Goal: Task Accomplishment & Management: Manage account settings

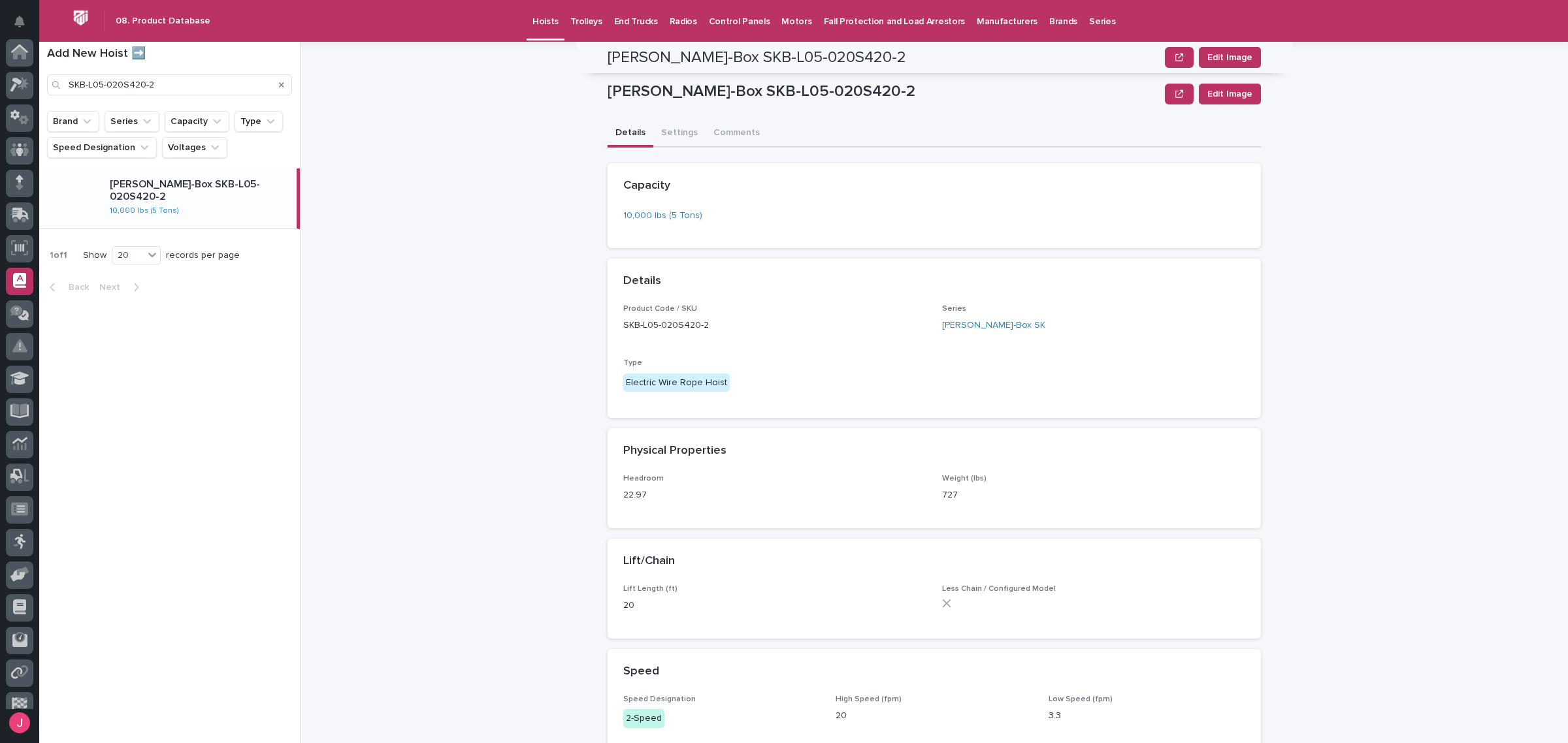
scroll to position [145, 0]
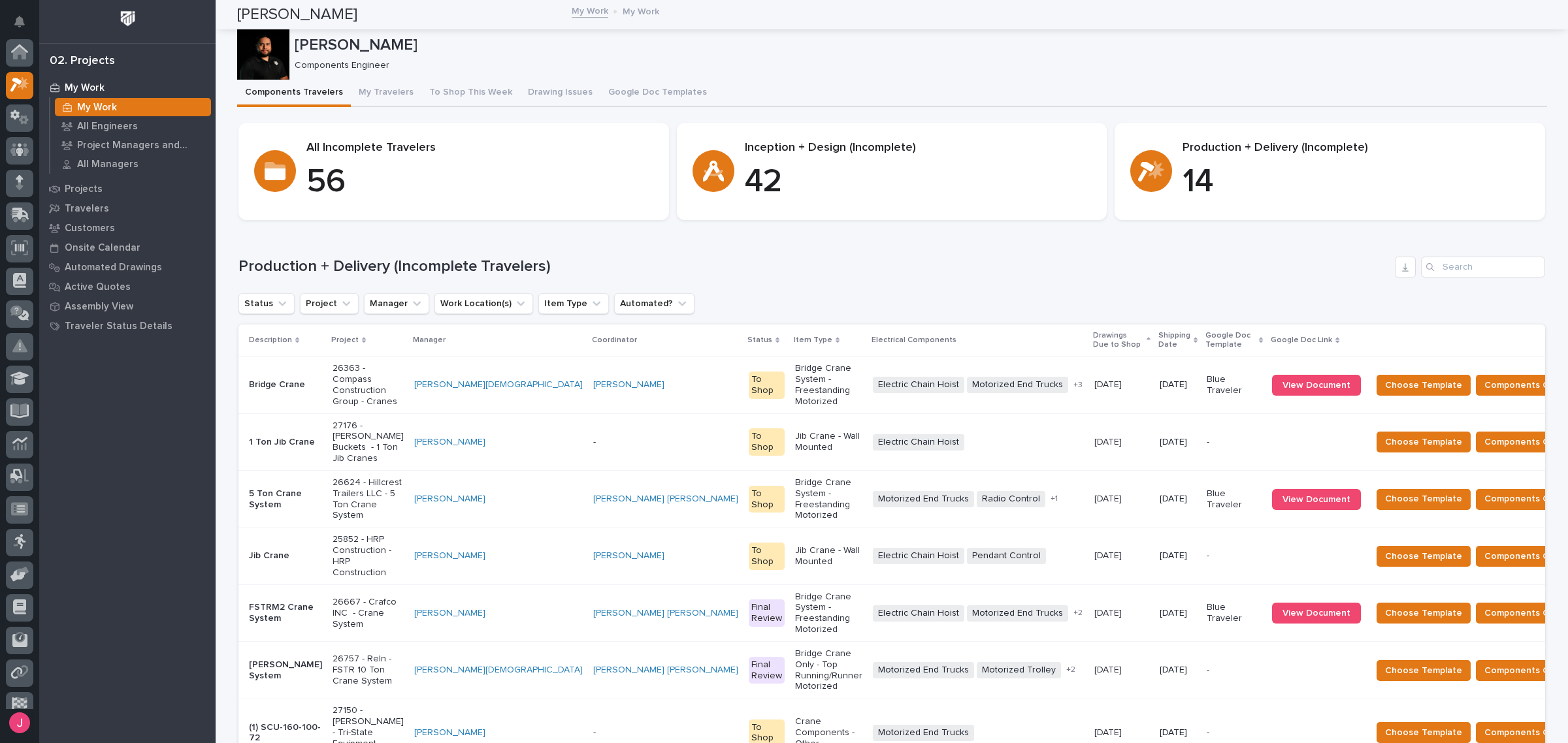
scroll to position [34, 0]
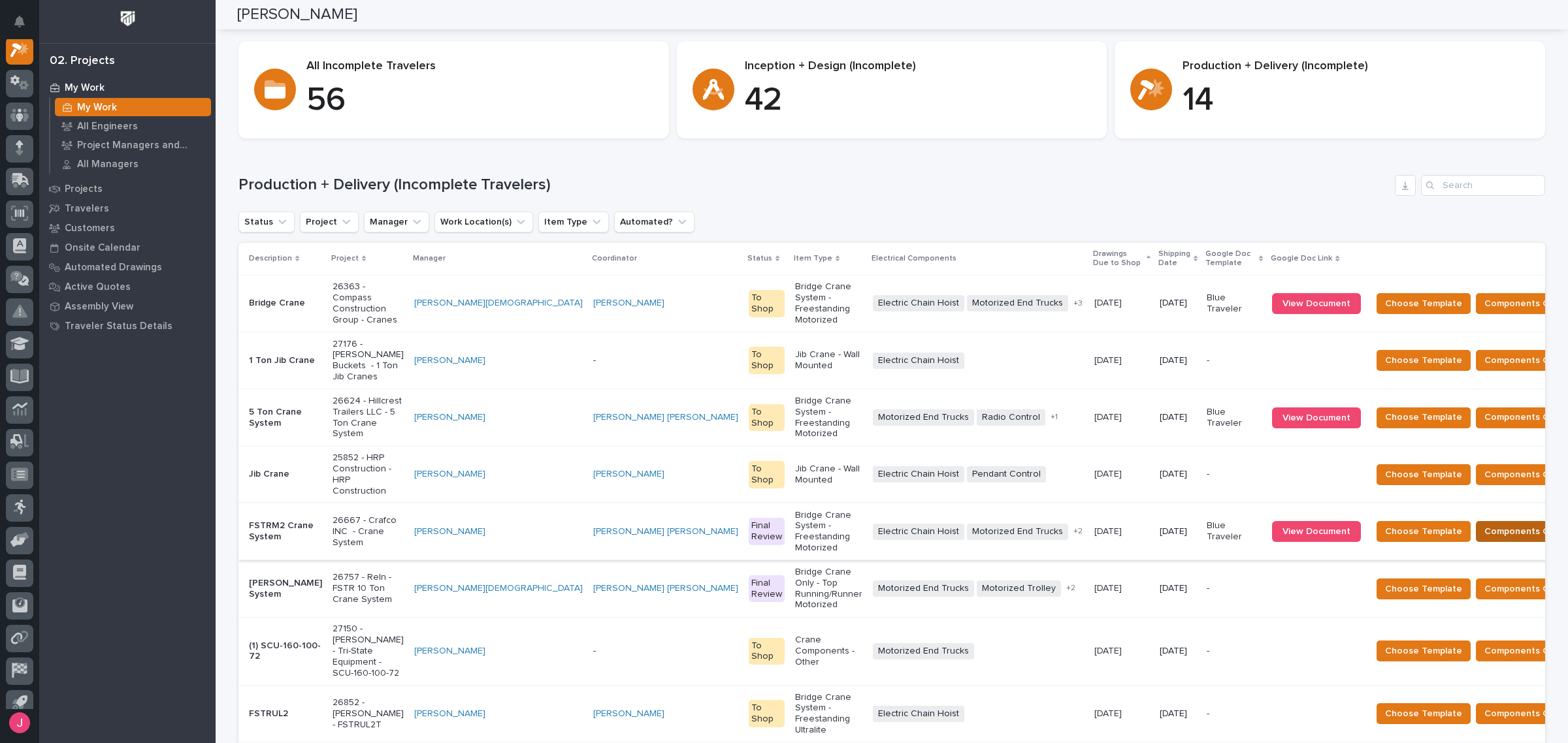
click at [1484, 524] on span "Components Complete" at bounding box center [1534, 531] width 100 height 16
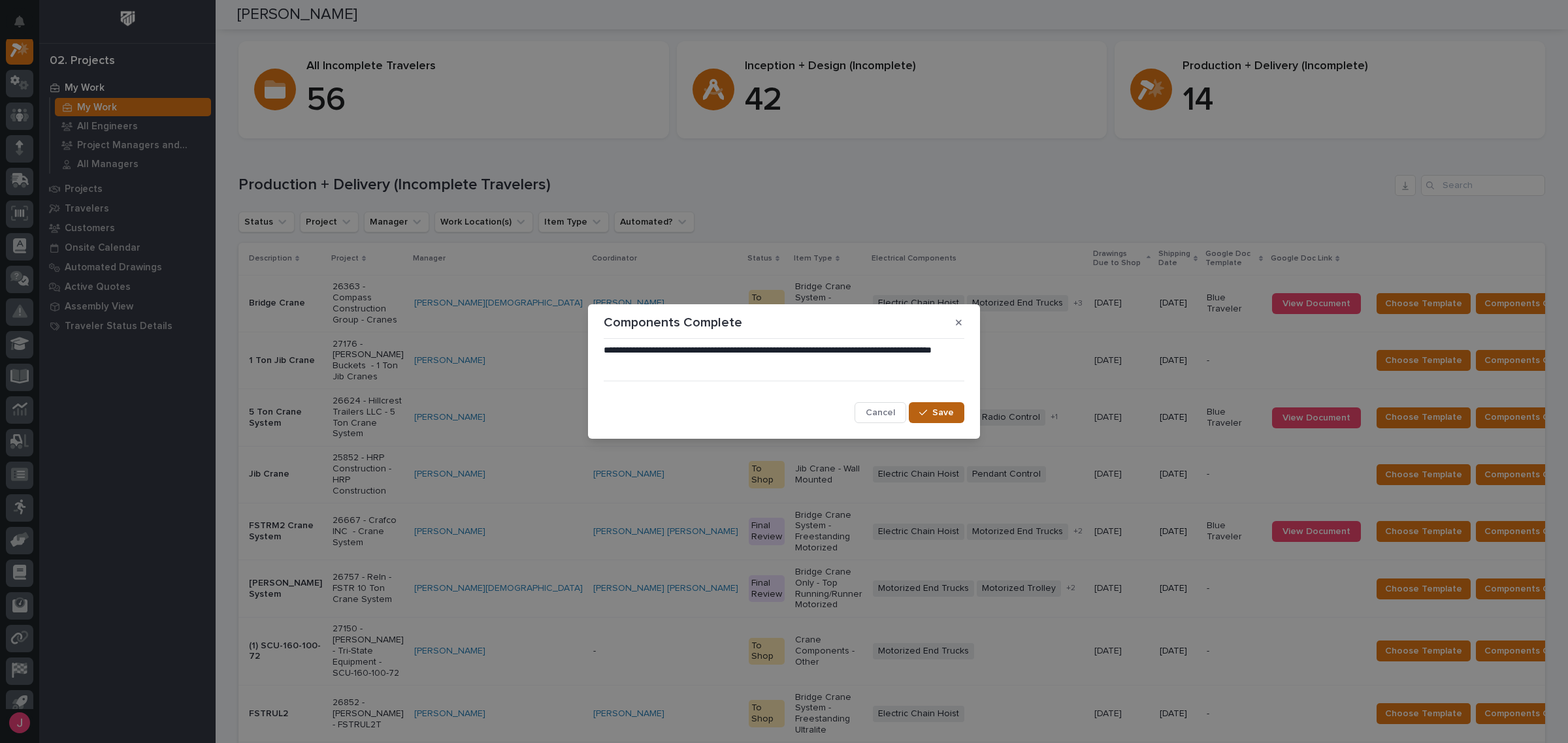
click at [938, 405] on button "Save" at bounding box center [936, 413] width 55 height 21
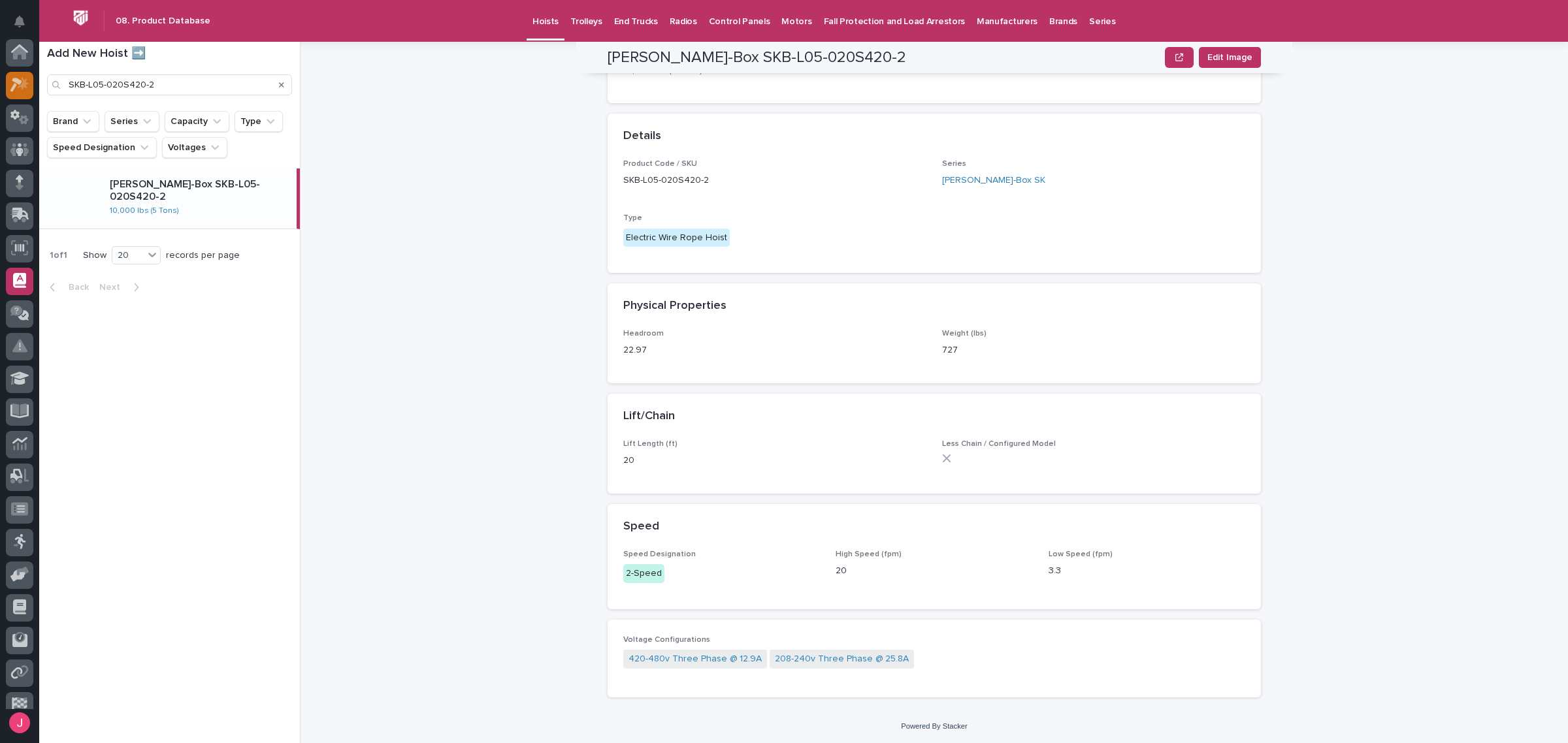
click at [14, 85] on icon at bounding box center [16, 85] width 12 height 14
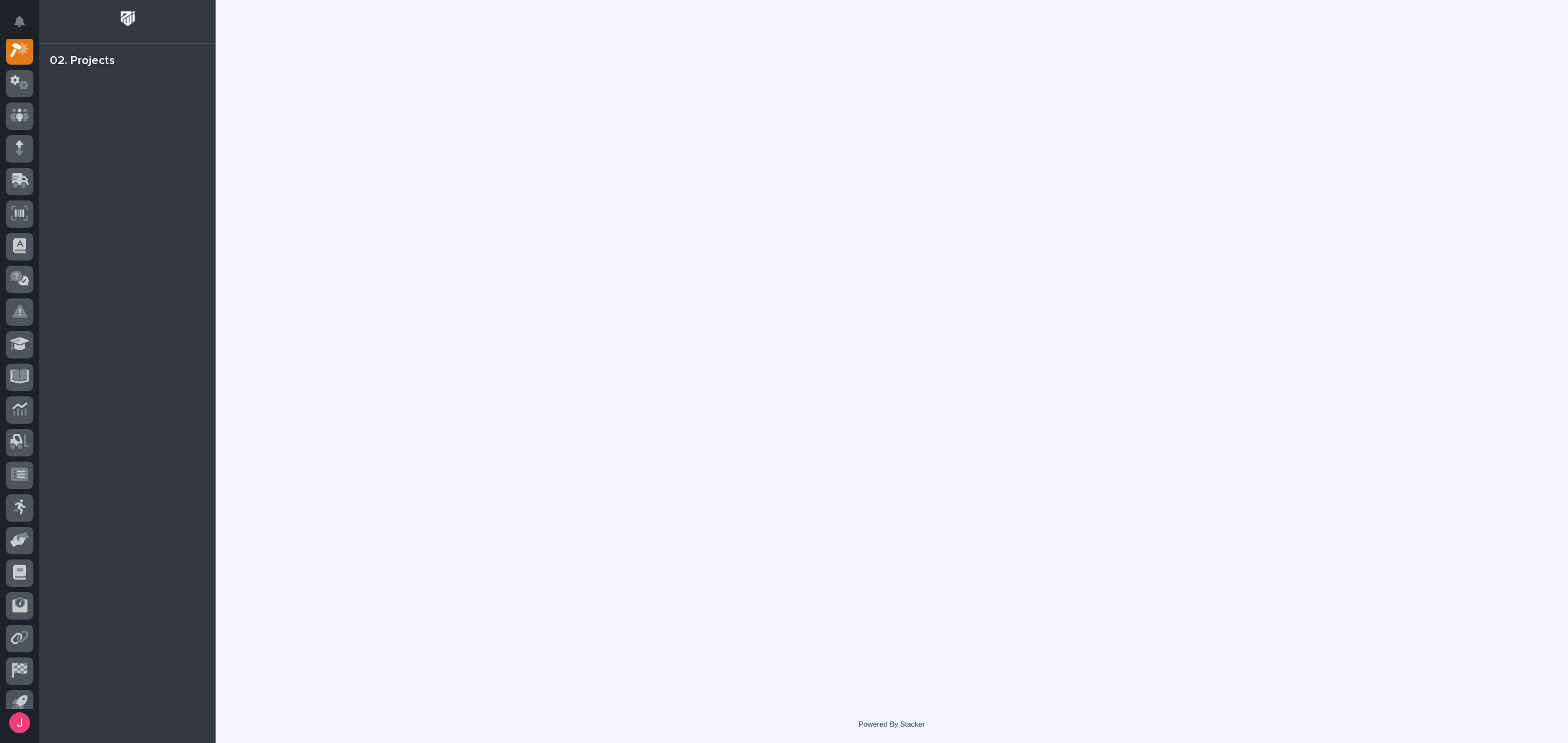
scroll to position [33, 0]
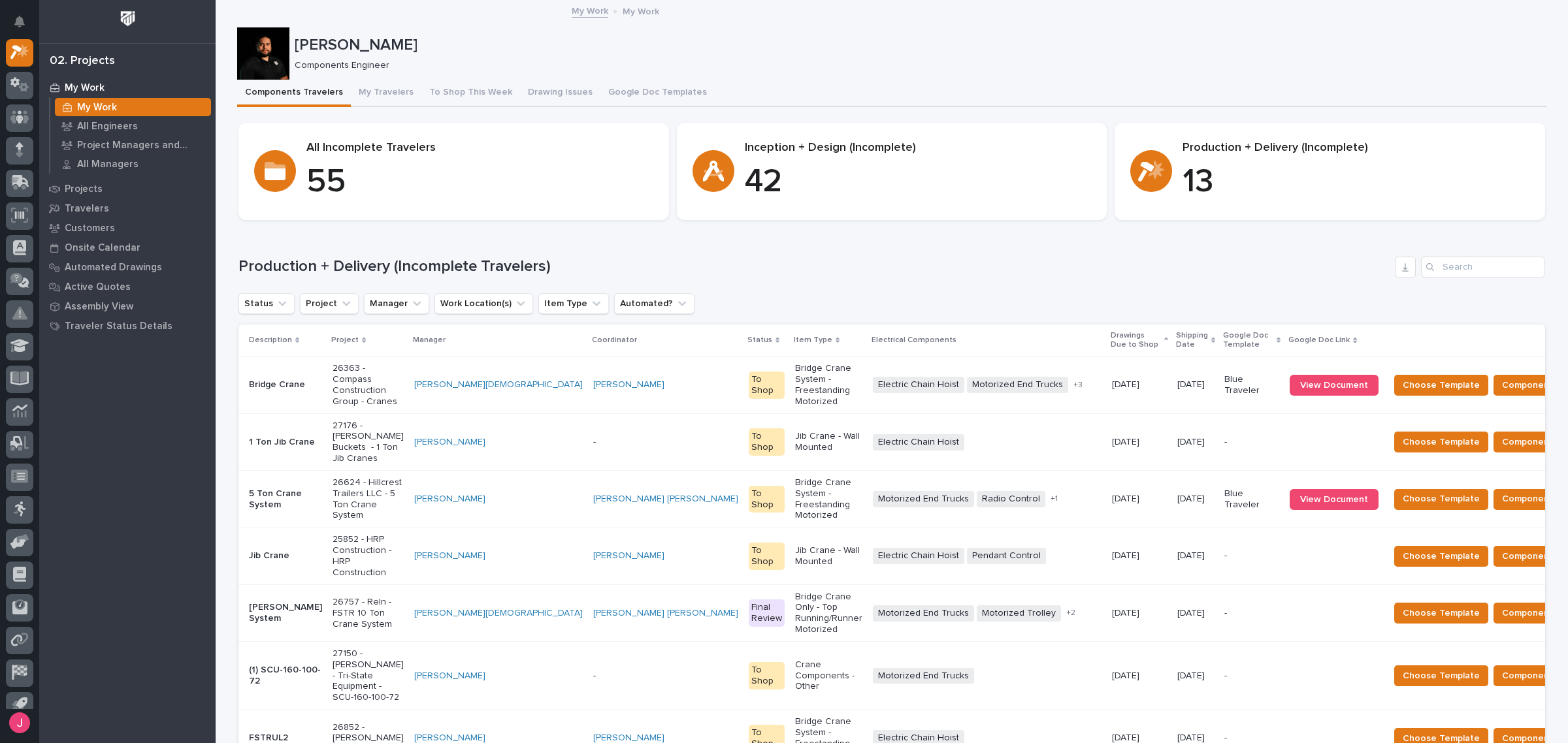
click at [364, 477] on p "26624 - Hillcrest Trailers LLC - 5 Ton Crane System" at bounding box center [368, 499] width 71 height 43
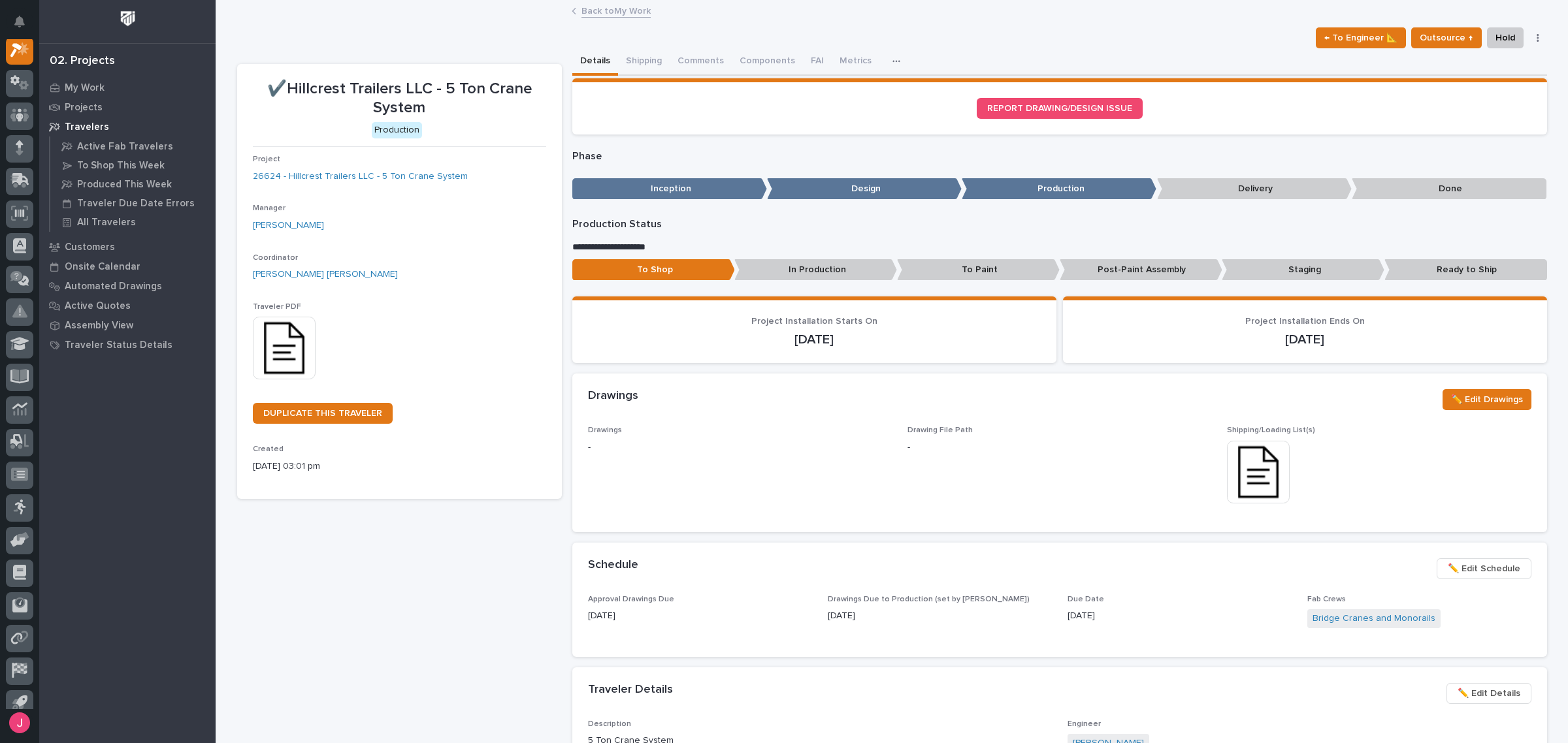
scroll to position [33, 0]
click at [641, 64] on button "Shipping" at bounding box center [644, 62] width 52 height 28
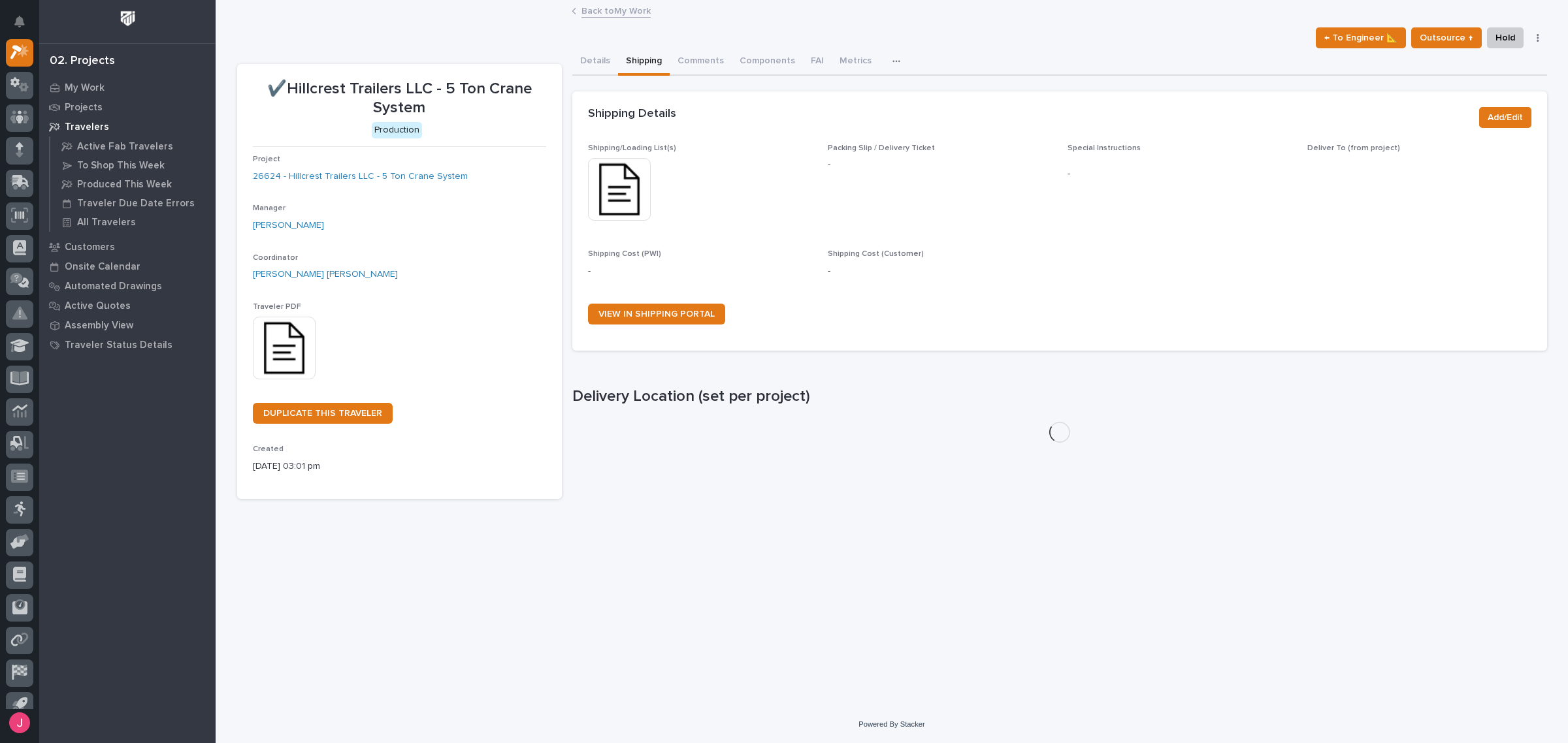
click at [614, 185] on img at bounding box center [620, 189] width 63 height 63
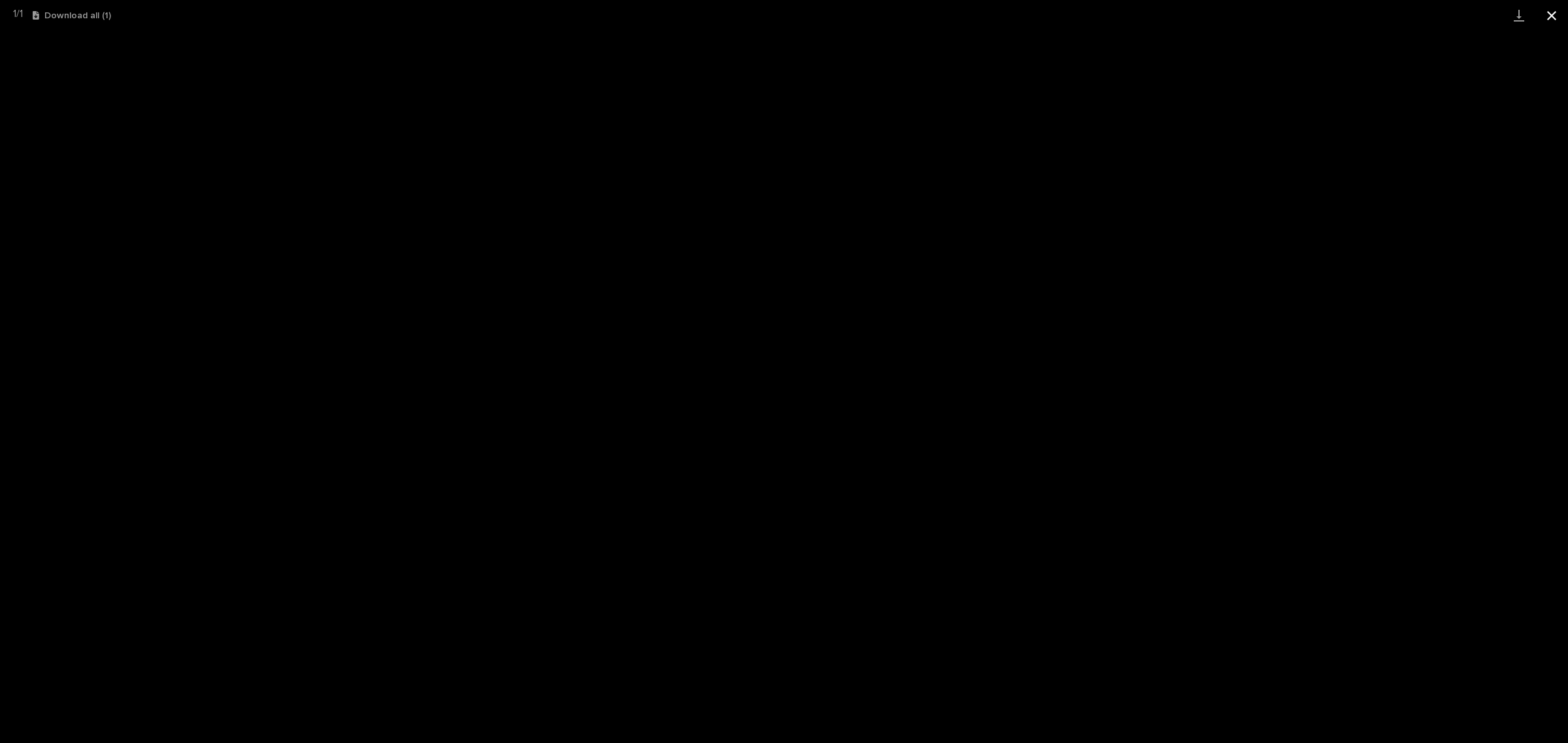
click at [1558, 19] on button "Close gallery" at bounding box center [1552, 15] width 33 height 31
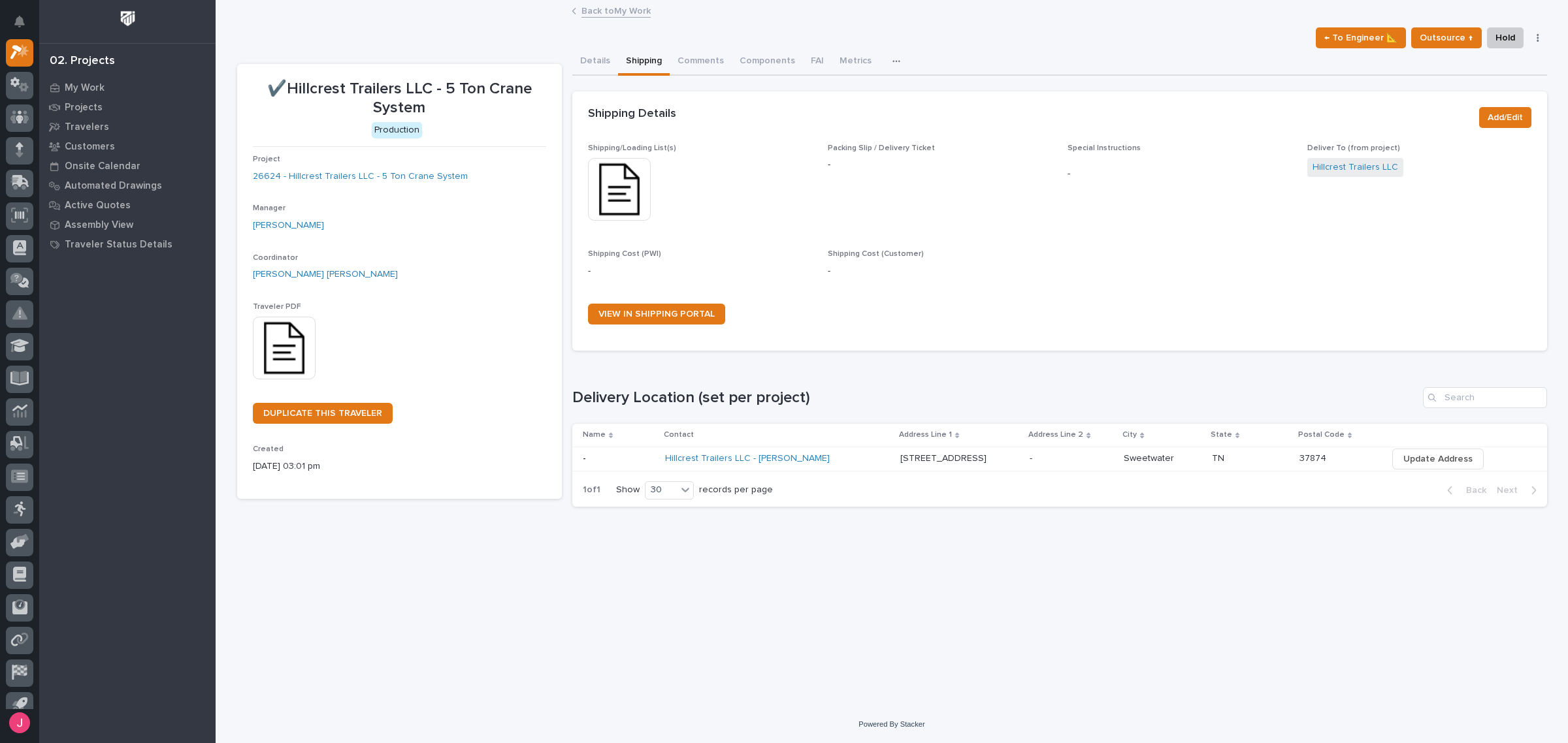
click at [622, 196] on img at bounding box center [620, 189] width 63 height 63
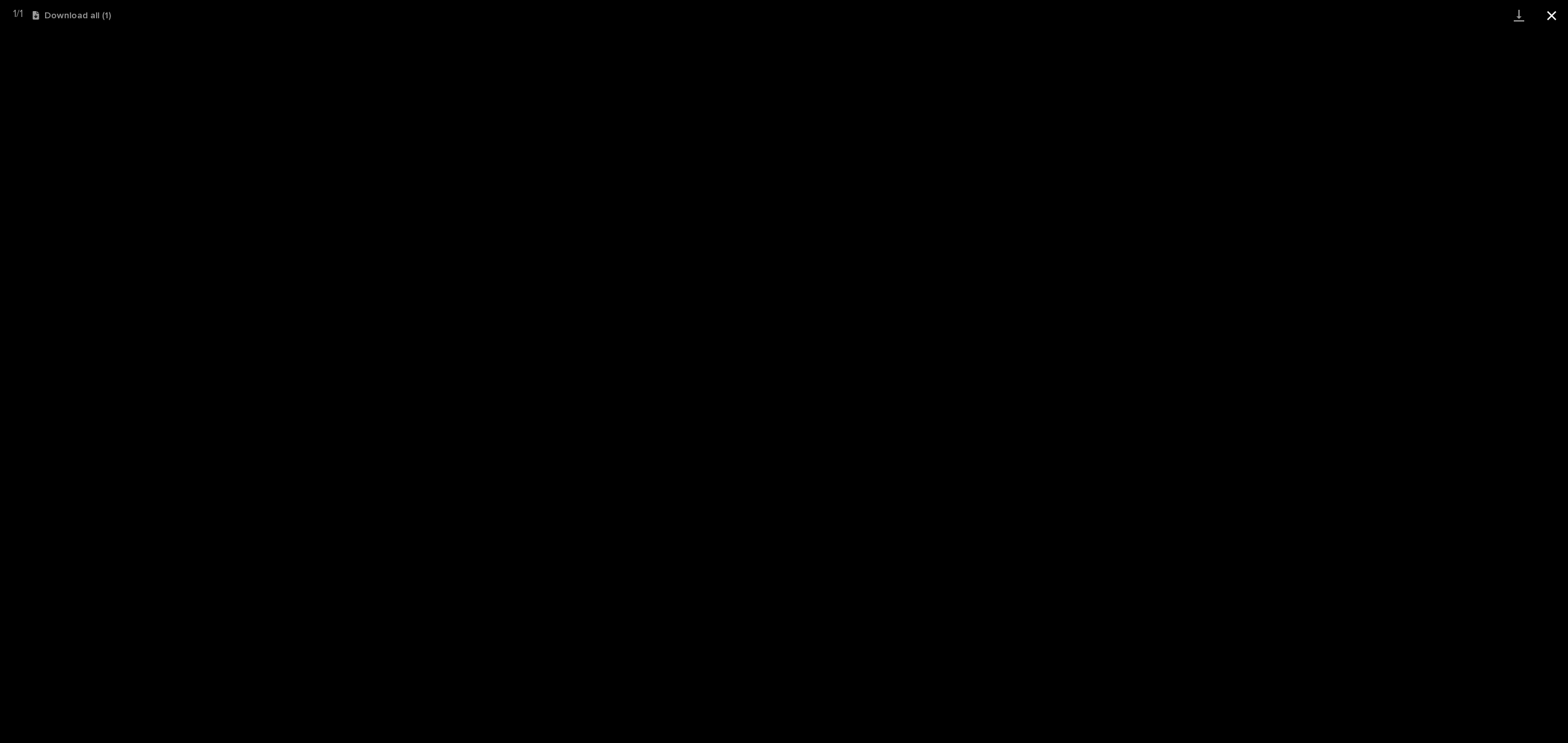
click at [1564, 16] on button "Close gallery" at bounding box center [1552, 15] width 33 height 31
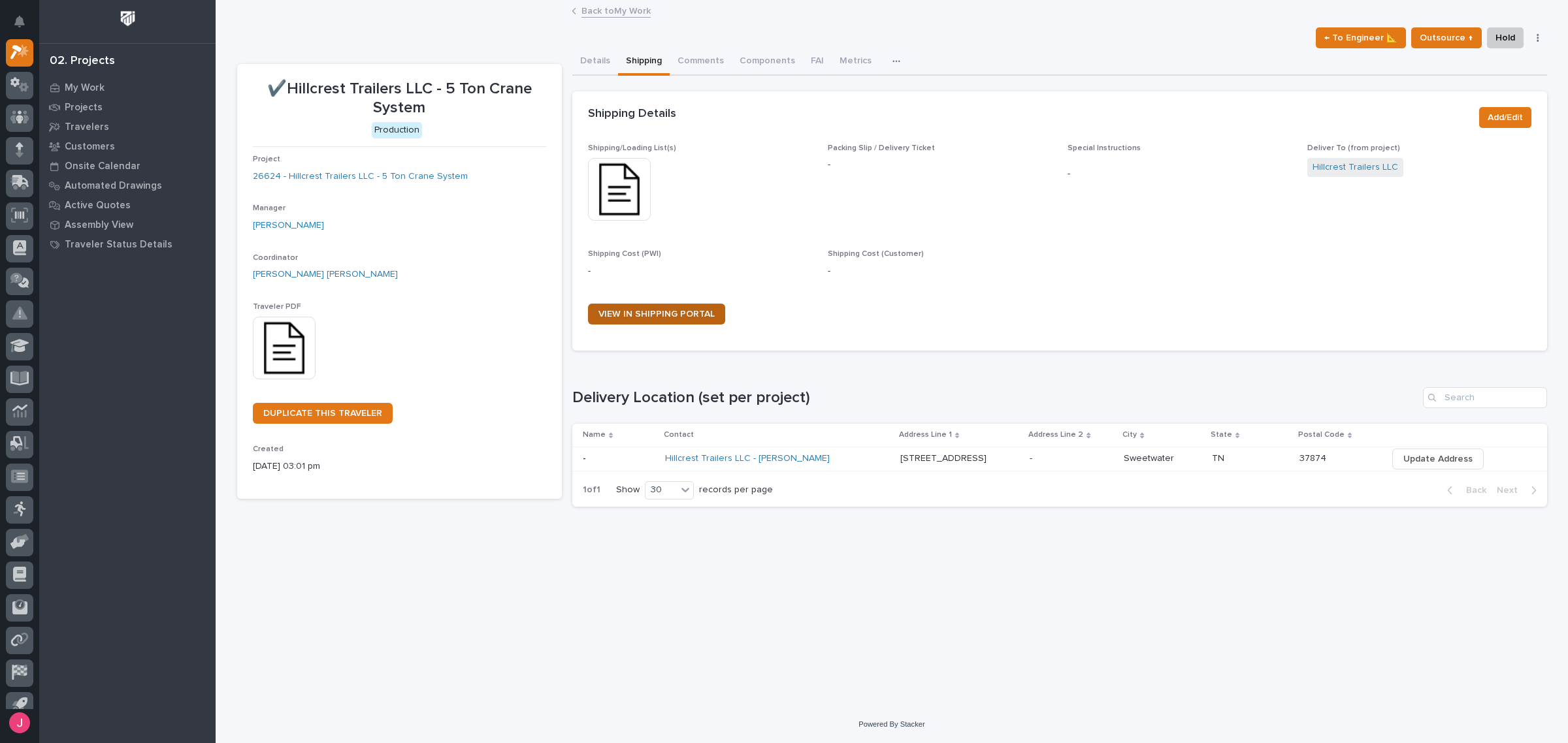
click at [637, 321] on link "VIEW IN SHIPPING PORTAL" at bounding box center [656, 314] width 137 height 21
